Goal: Task Accomplishment & Management: Use online tool/utility

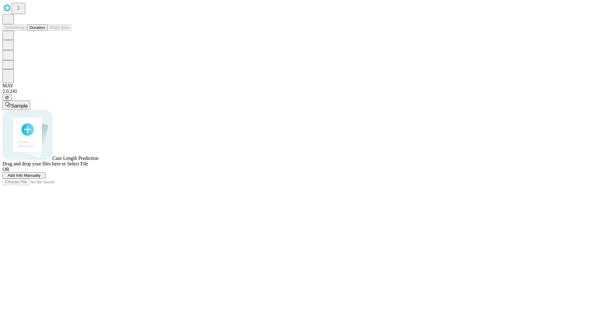
click at [45, 31] on button "Duration" at bounding box center [37, 27] width 20 height 6
click at [88, 166] on span "Select File" at bounding box center [77, 163] width 21 height 5
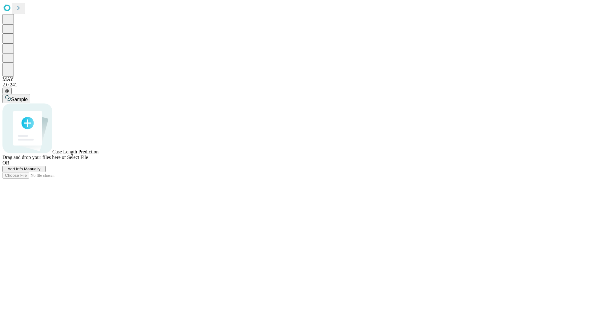
click at [88, 160] on span "Select File" at bounding box center [77, 157] width 21 height 5
